Goal: Task Accomplishment & Management: Use online tool/utility

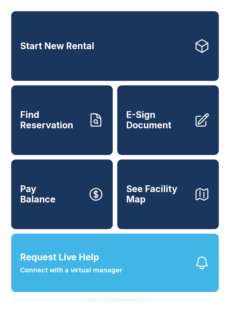
click at [183, 129] on span "E-Sign Document" at bounding box center [157, 120] width 63 height 21
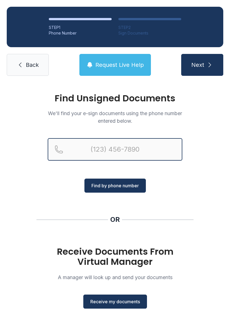
click at [124, 147] on input "Reservation phone number" at bounding box center [115, 149] width 135 height 22
type input "[PHONE_NUMBER]"
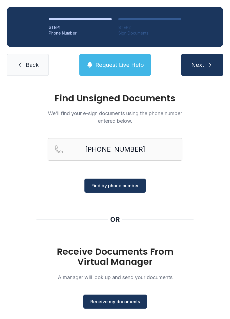
click at [136, 187] on span "Find by phone number" at bounding box center [115, 185] width 47 height 7
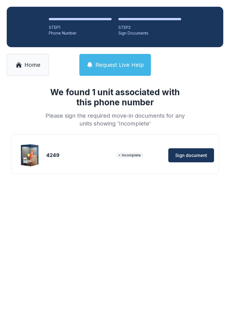
click at [198, 155] on span "Sign document" at bounding box center [192, 155] width 32 height 7
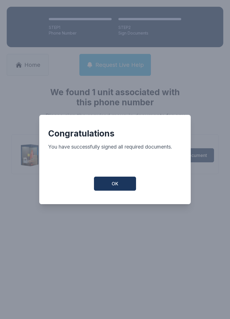
click at [120, 186] on button "OK" at bounding box center [115, 184] width 42 height 14
